Goal: Task Accomplishment & Management: Complete application form

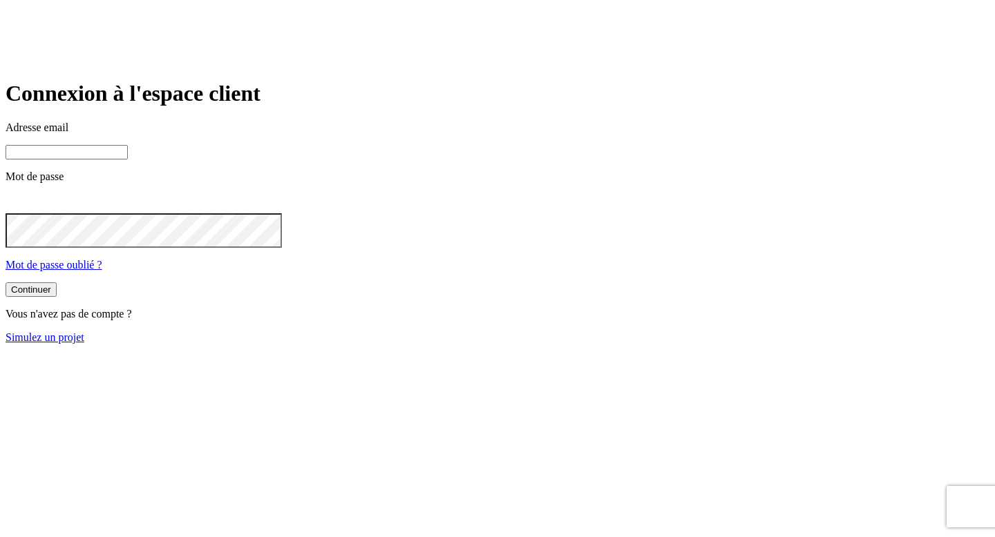
click at [128, 160] on input at bounding box center [67, 152] width 122 height 15
paste input "KIALATOK"
type input "K"
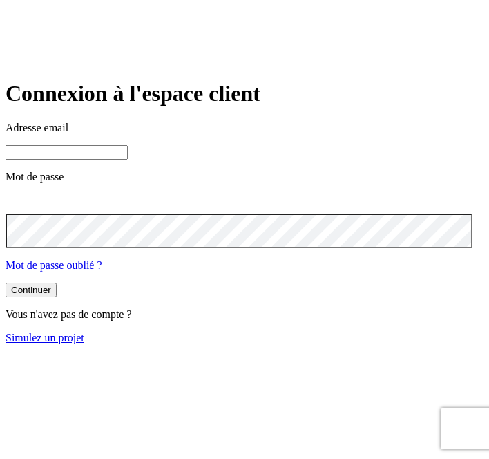
paste input "james.bond+3005@nalo.fr"
type input "james.bond+3005@nalo.fr"
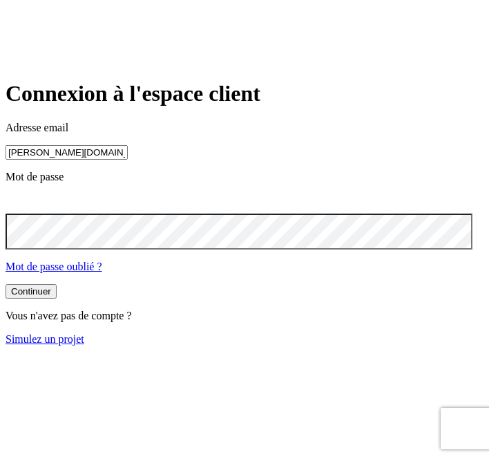
click at [57, 298] on button "Continuer" at bounding box center [31, 291] width 51 height 15
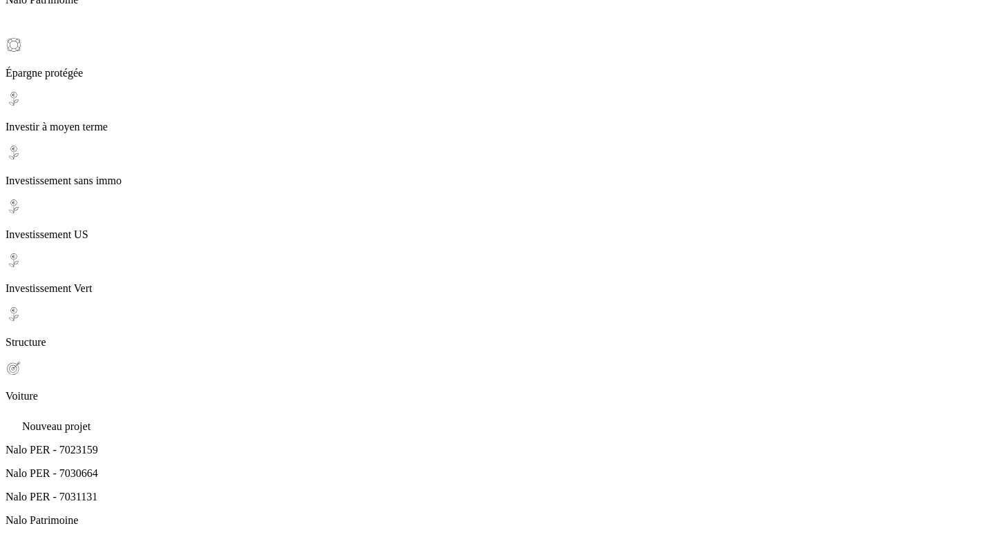
scroll to position [164, 0]
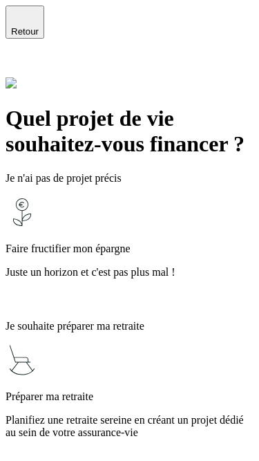
click at [22, 58] on icon at bounding box center [14, 66] width 17 height 17
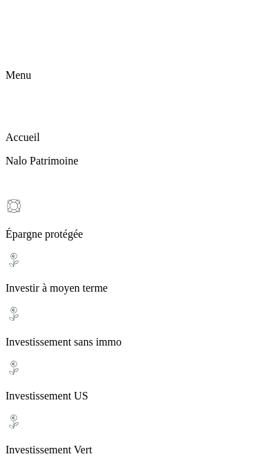
click at [22, 22] on icon at bounding box center [14, 14] width 17 height 17
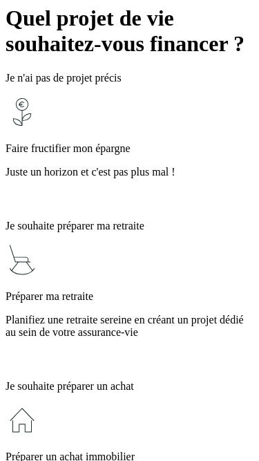
scroll to position [102, 0]
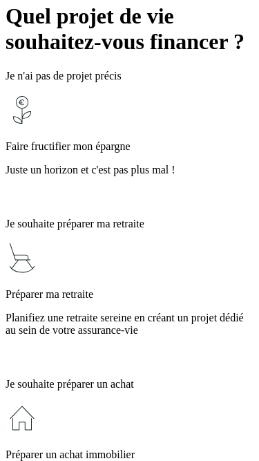
click at [159, 164] on p "Juste un horizon et c'est pas plus mal !" at bounding box center [130, 170] width 248 height 12
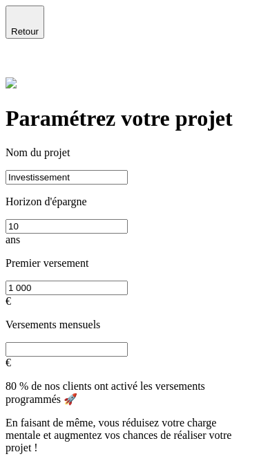
scroll to position [115, 0]
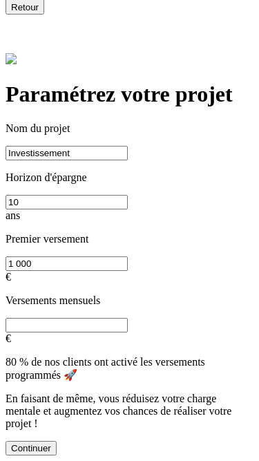
click at [51, 443] on div "Continuer" at bounding box center [31, 448] width 40 height 10
type input "0"
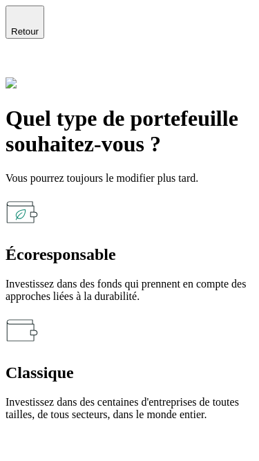
click at [142, 396] on p "Investissez dans des centaines d'entreprises de toutes tailles, de tous secteur…" at bounding box center [130, 408] width 248 height 25
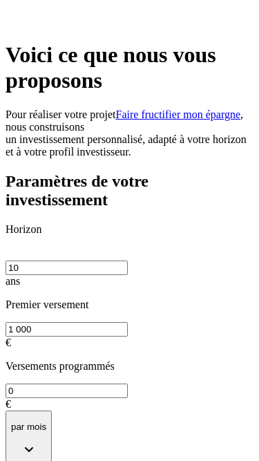
scroll to position [182, 0]
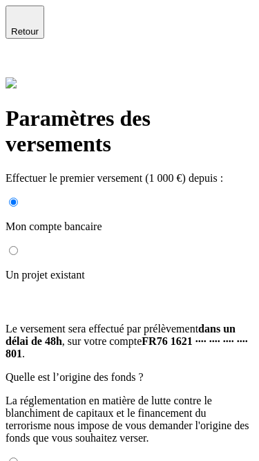
radio input "true"
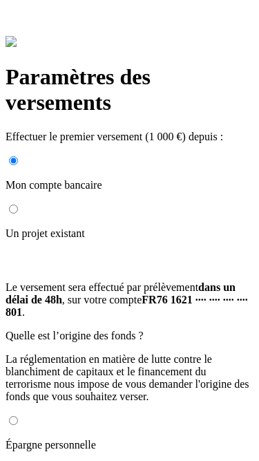
scroll to position [43, 0]
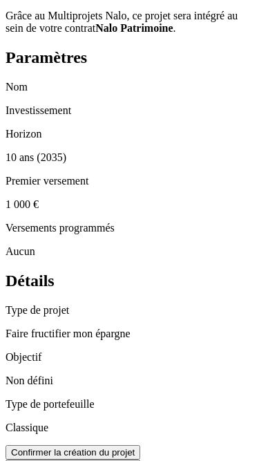
scroll to position [154, 0]
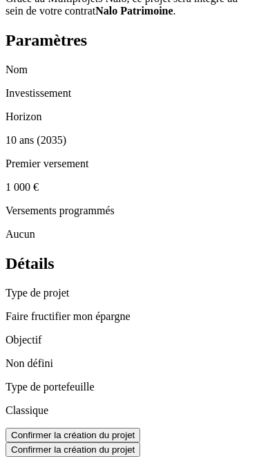
click at [120, 444] on div "Confirmer la création du projet" at bounding box center [73, 449] width 124 height 10
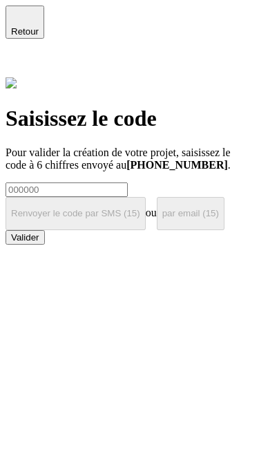
click at [22, 58] on icon at bounding box center [14, 66] width 17 height 17
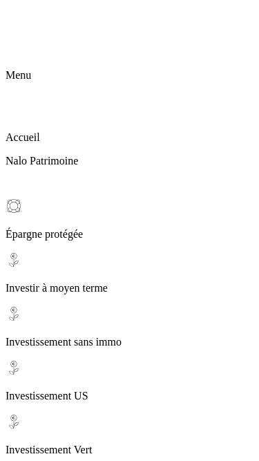
click at [19, 85] on icon at bounding box center [14, 90] width 10 height 10
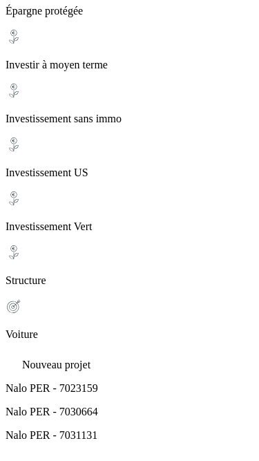
scroll to position [801, 0]
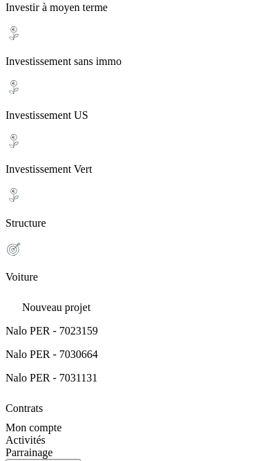
click at [57, 461] on div "Se déconnecter" at bounding box center [43, 466] width 64 height 10
